Goal: Information Seeking & Learning: Find specific fact

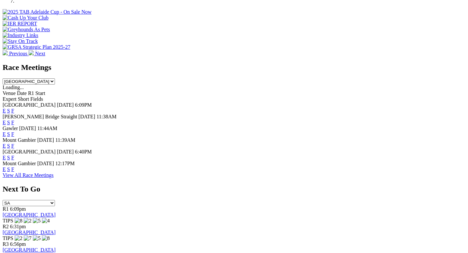
scroll to position [223, 0]
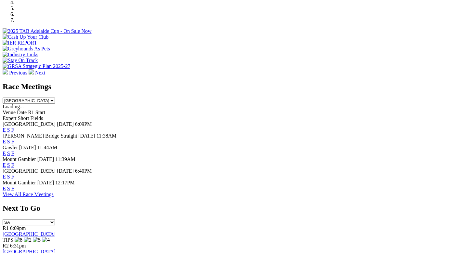
click at [6, 139] on link "E" at bounding box center [4, 142] width 3 height 6
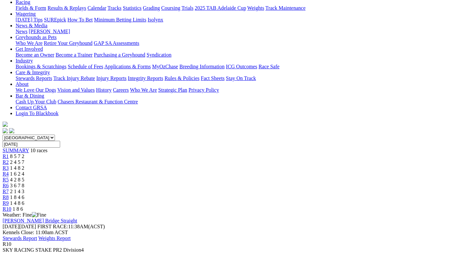
scroll to position [95, 0]
